Goal: Task Accomplishment & Management: Manage account settings

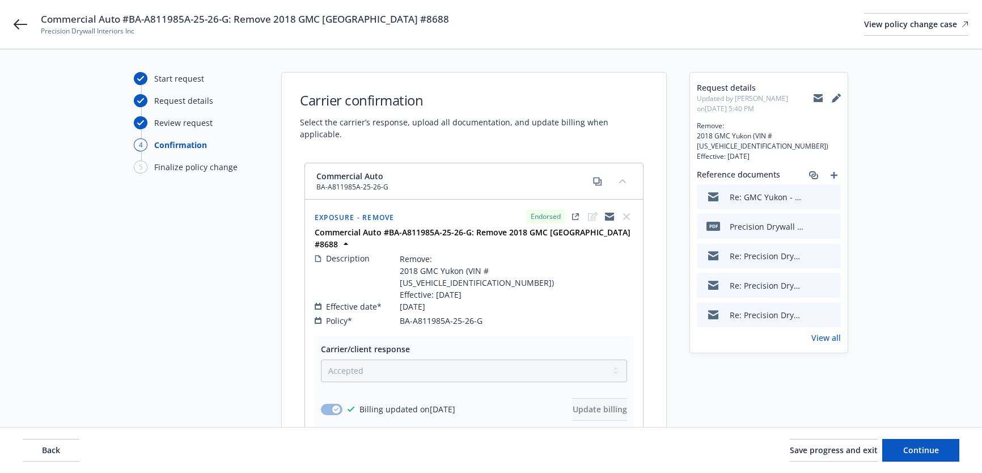
select select "ACCEPTED"
click at [909, 449] on span "Continue" at bounding box center [921, 450] width 36 height 11
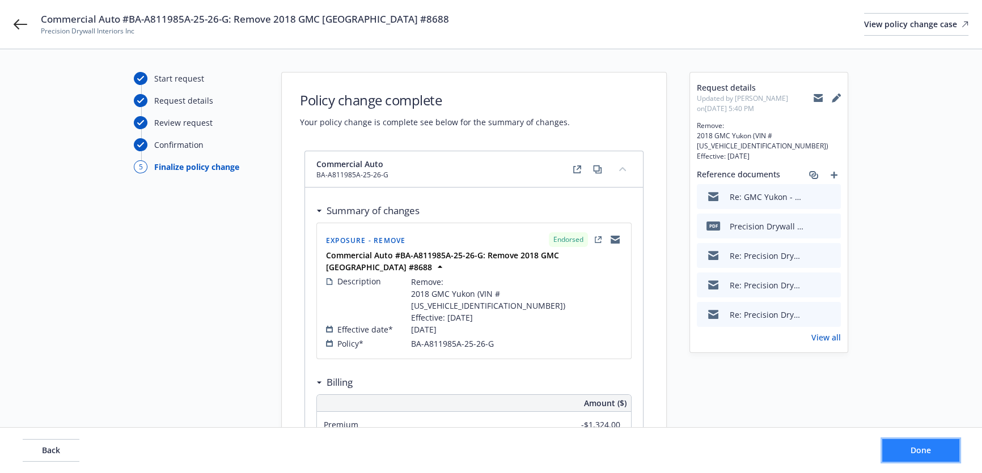
click at [916, 448] on span "Done" at bounding box center [921, 450] width 20 height 11
